Goal: Check status

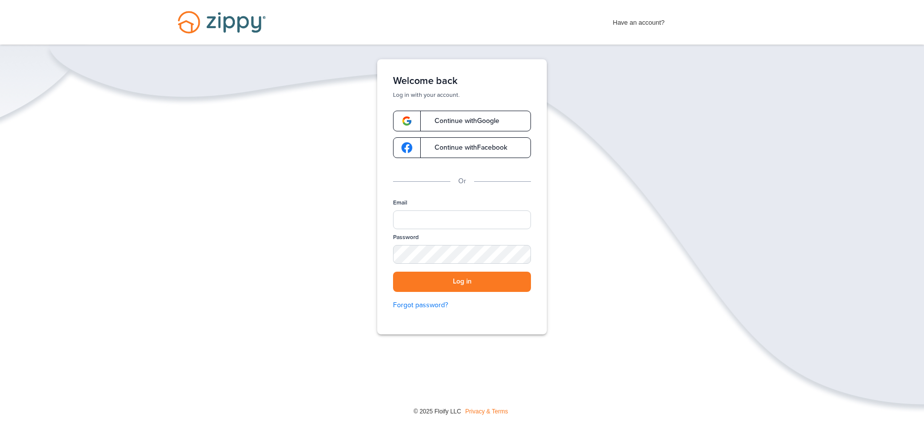
type input "**********"
click at [443, 282] on button "Log in" at bounding box center [462, 282] width 138 height 20
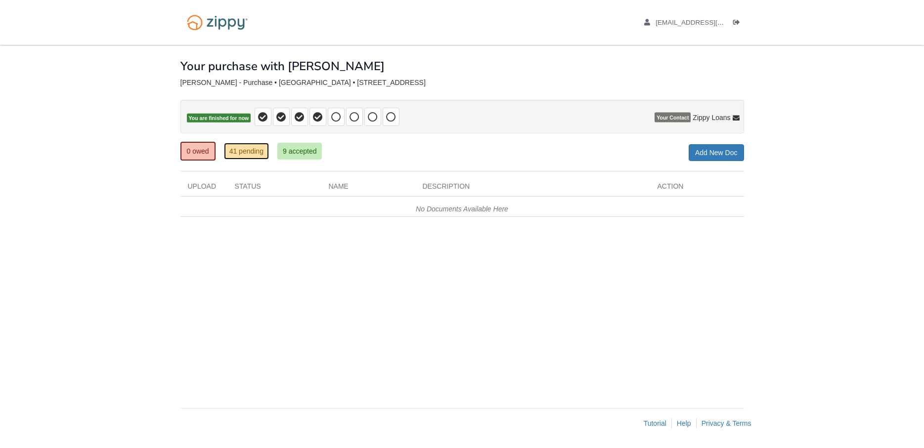
click at [248, 153] on link "41 pending" at bounding box center [246, 151] width 45 height 17
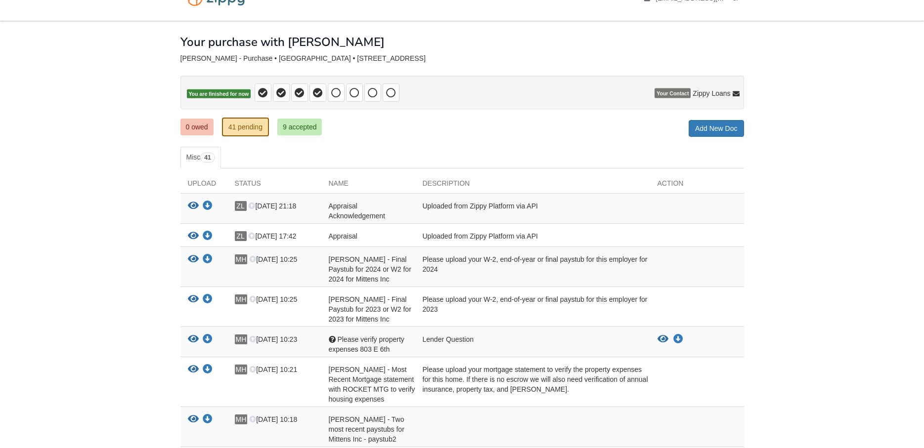
scroll to position [50, 0]
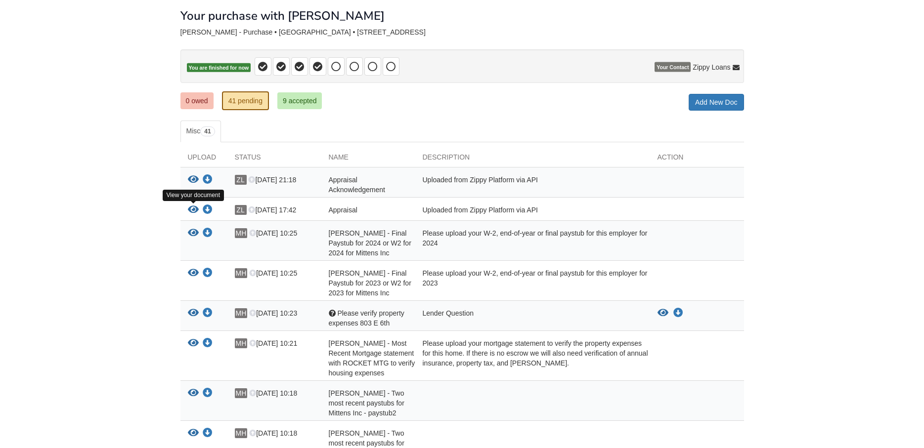
click at [192, 210] on icon "View Appraisal" at bounding box center [193, 210] width 11 height 10
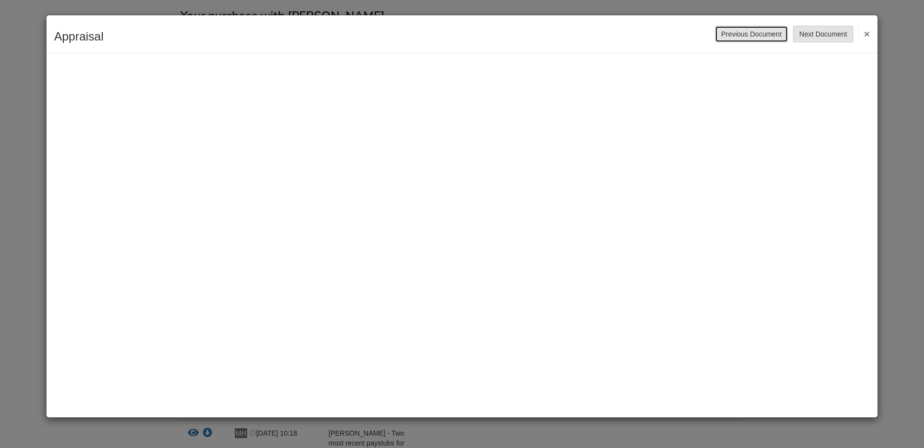
click at [758, 27] on button "Previous Document" at bounding box center [751, 34] width 73 height 17
click at [865, 31] on button "×" at bounding box center [863, 34] width 11 height 18
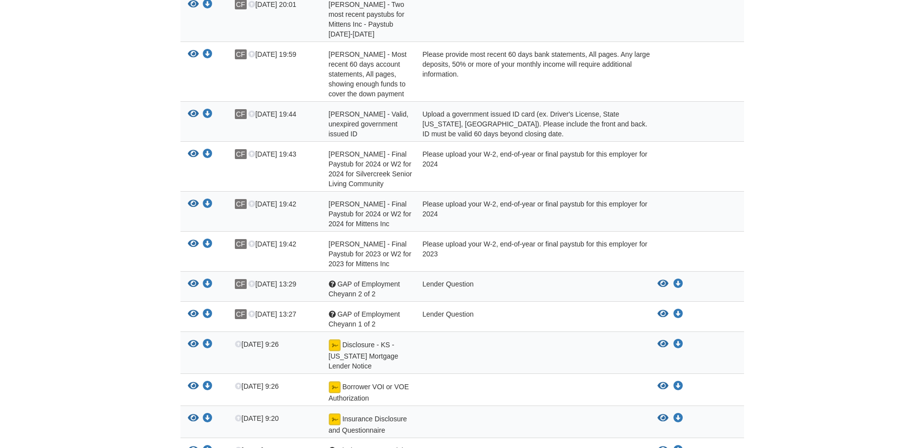
scroll to position [0, 0]
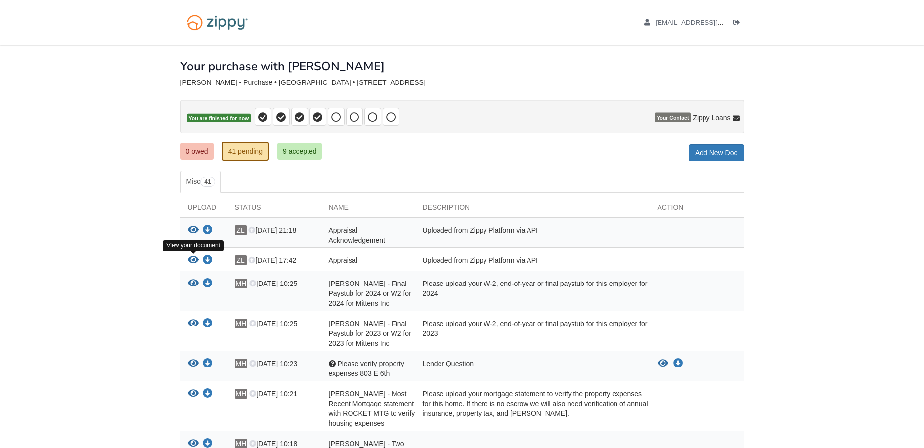
click at [197, 262] on icon "View Appraisal" at bounding box center [193, 261] width 11 height 10
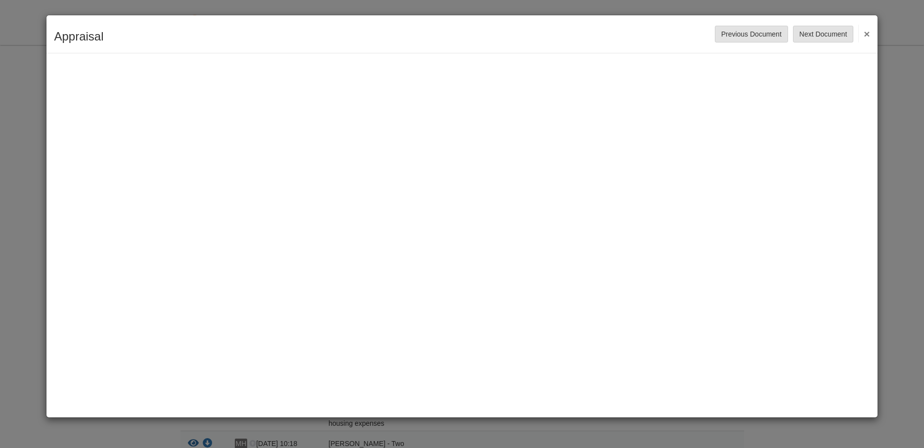
click at [868, 35] on button "×" at bounding box center [863, 34] width 11 height 18
